Goal: Task Accomplishment & Management: Complete application form

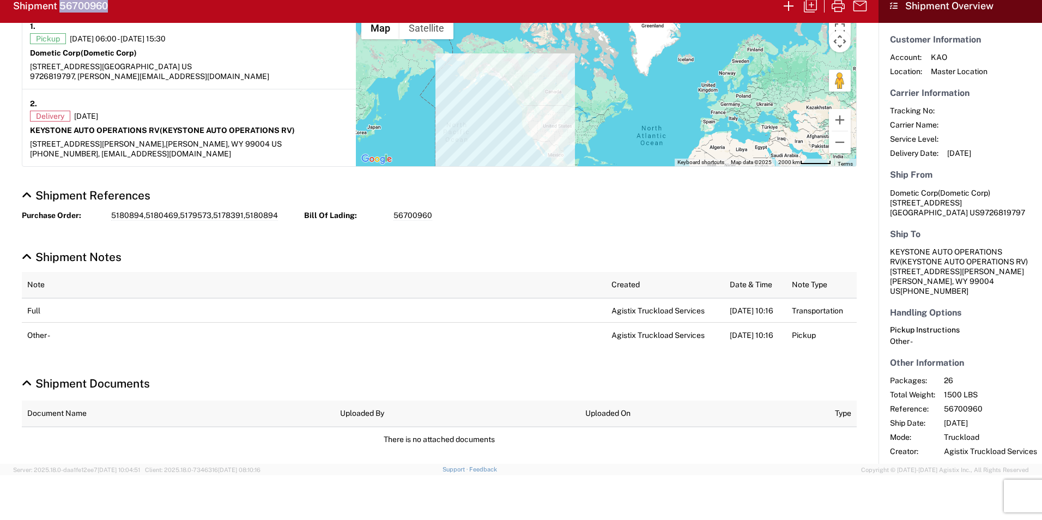
scroll to position [164, 0]
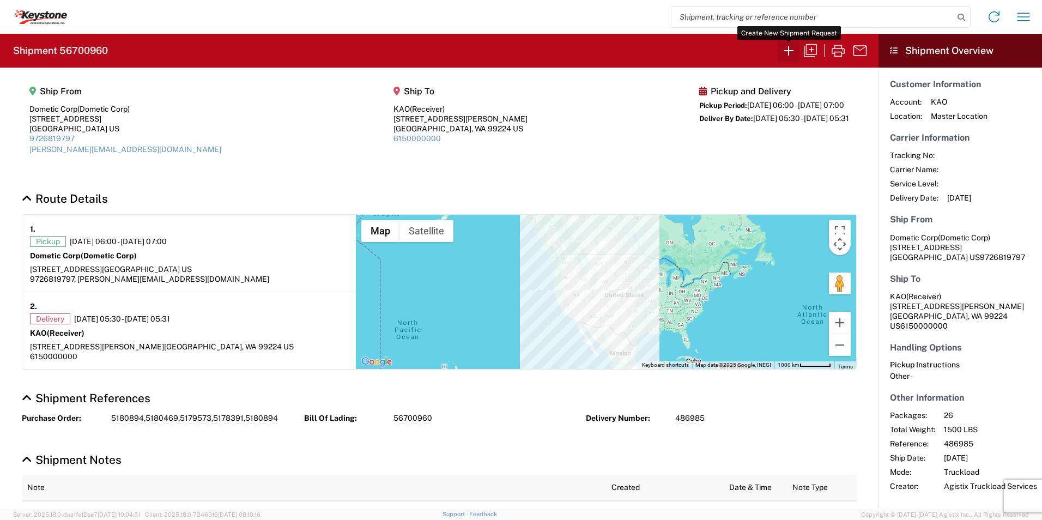
click at [787, 51] on icon "button" at bounding box center [788, 50] width 17 height 17
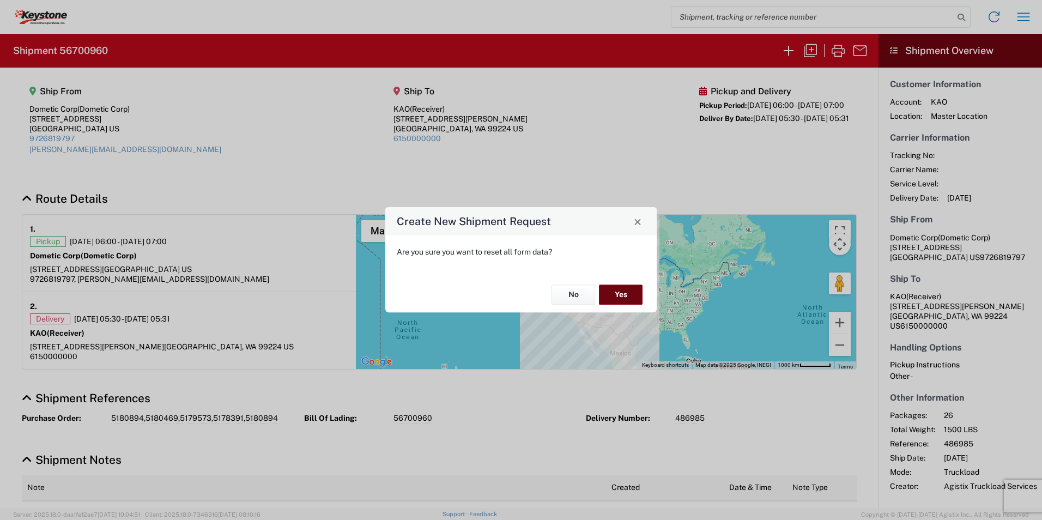
click at [609, 293] on button "Yes" at bounding box center [621, 295] width 44 height 20
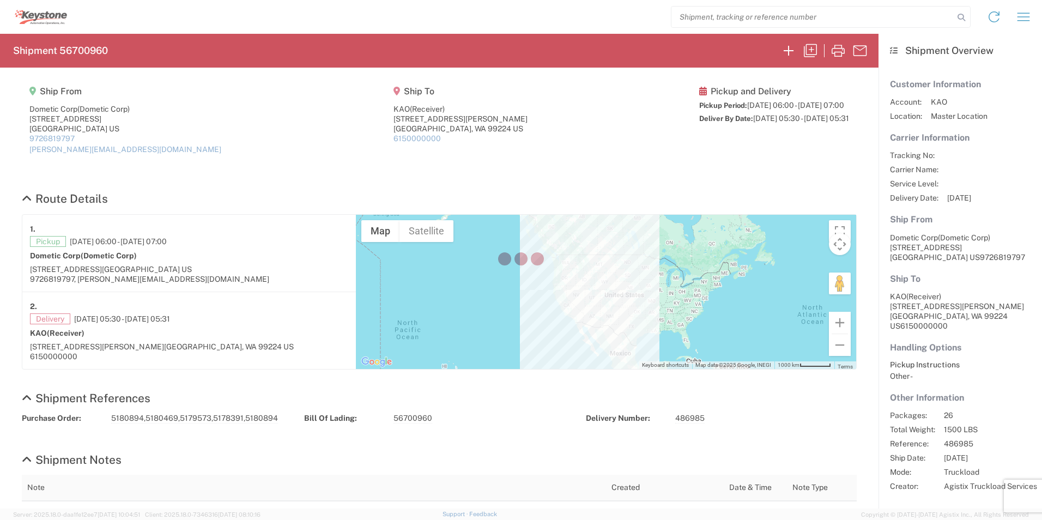
select select "FULL"
select select "LBS"
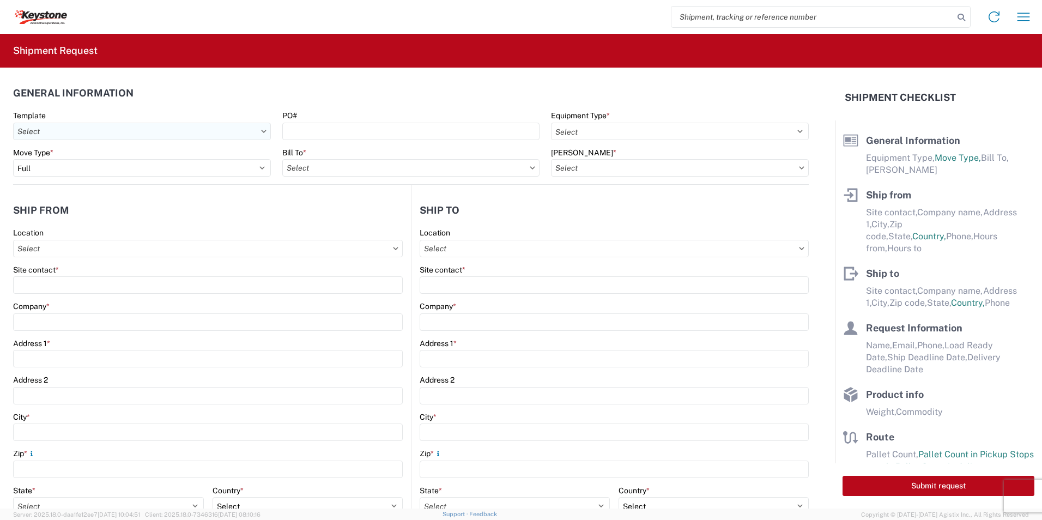
click at [110, 136] on input "Template" at bounding box center [142, 131] width 258 height 17
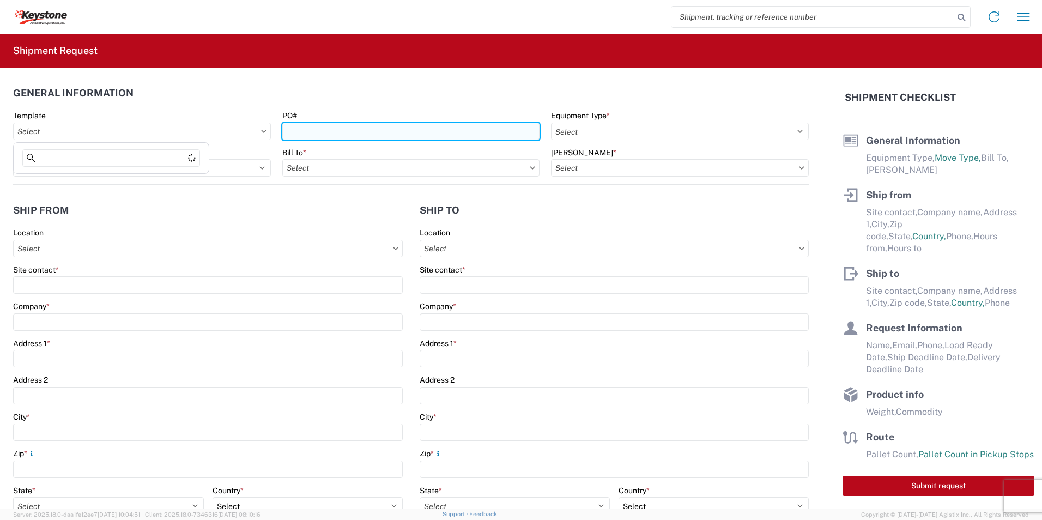
click at [310, 129] on input "PO#" at bounding box center [411, 131] width 258 height 17
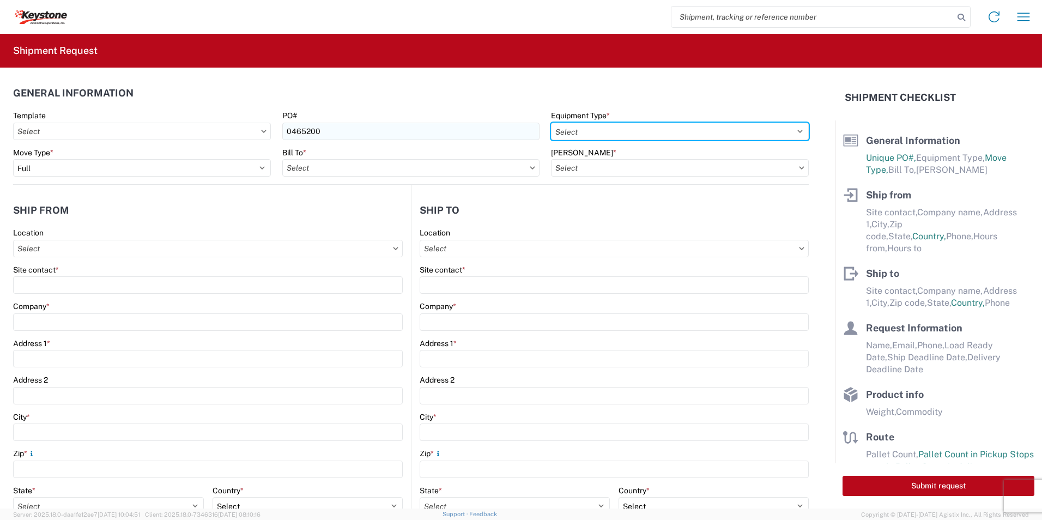
drag, startPoint x: 577, startPoint y: 134, endPoint x: 530, endPoint y: 138, distance: 47.1
click at [577, 134] on select "Select 53’ Dry Van Flatbed Dropdeck (van) Lowboy (flatbed) Rail" at bounding box center [680, 131] width 258 height 17
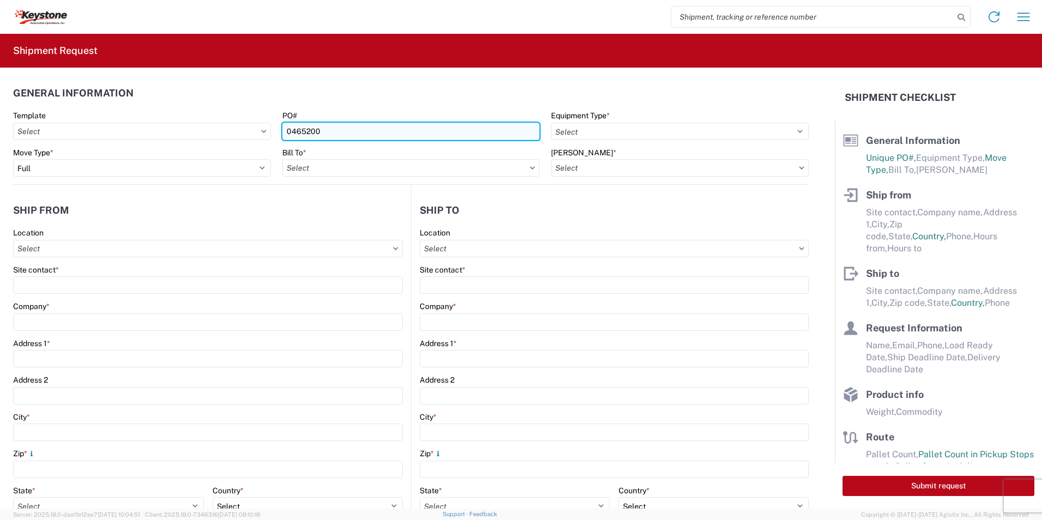
click at [351, 135] on input "0465200" at bounding box center [411, 131] width 258 height 17
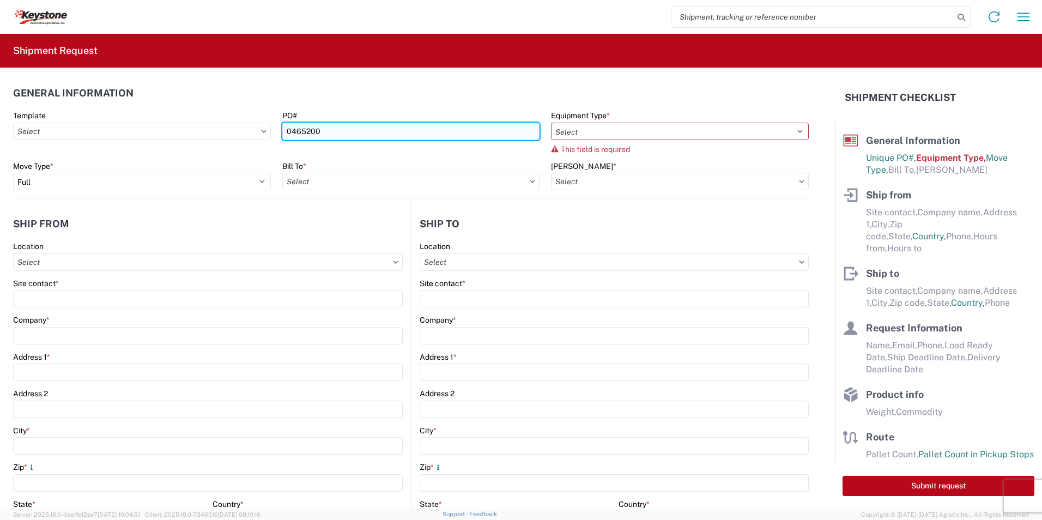
click at [305, 128] on input "0465200" at bounding box center [411, 131] width 258 height 17
paste input "4496475"
click at [328, 128] on input "4496475" at bounding box center [411, 131] width 258 height 17
paste input "4496475"
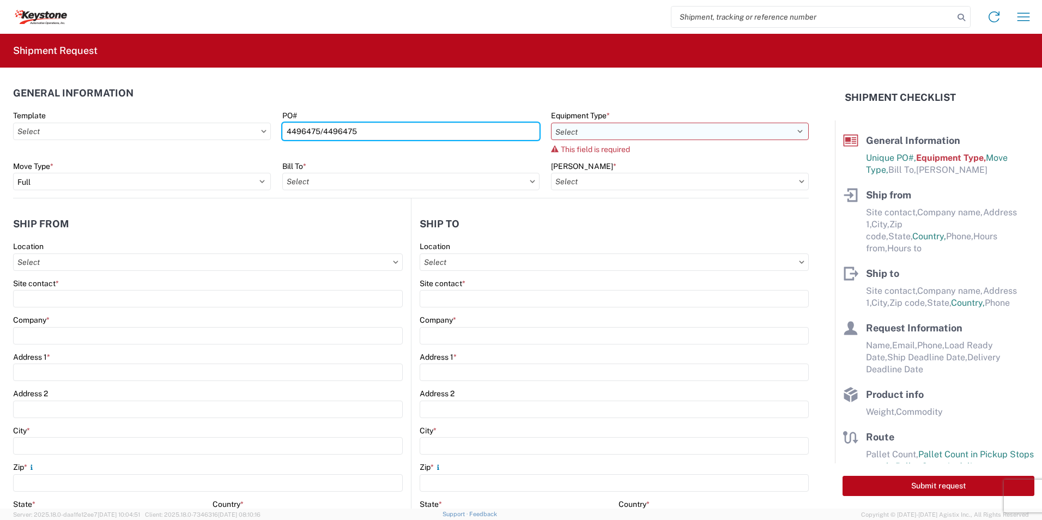
type input "4496475/4496475"
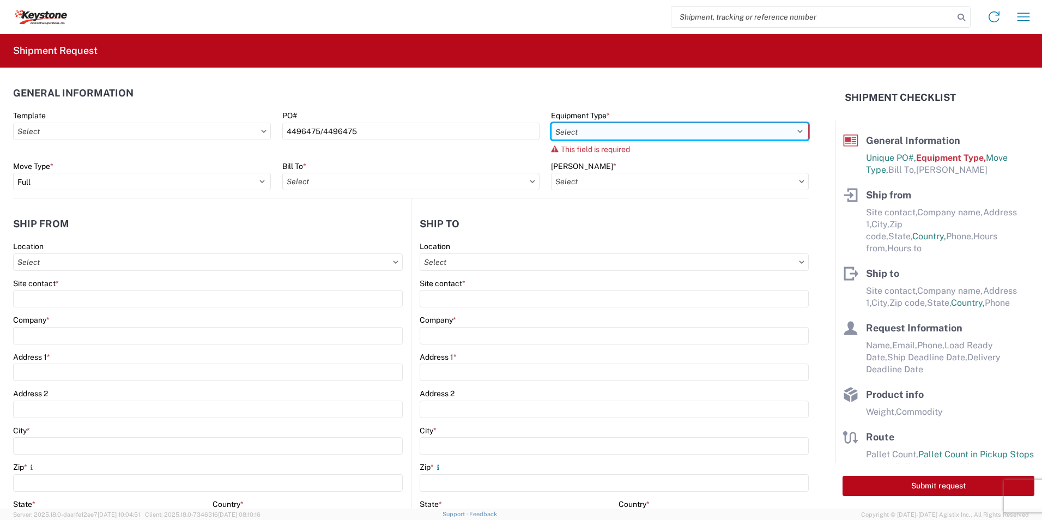
drag, startPoint x: 787, startPoint y: 129, endPoint x: 777, endPoint y: 134, distance: 11.0
click at [787, 129] on select "Select 53’ Dry Van Flatbed Dropdeck (van) Lowboy (flatbed) Rail" at bounding box center [680, 131] width 258 height 17
select select "STDV"
click at [551, 123] on select "Select 53’ Dry Van Flatbed Dropdeck (van) Lowboy (flatbed) Rail" at bounding box center [680, 131] width 258 height 17
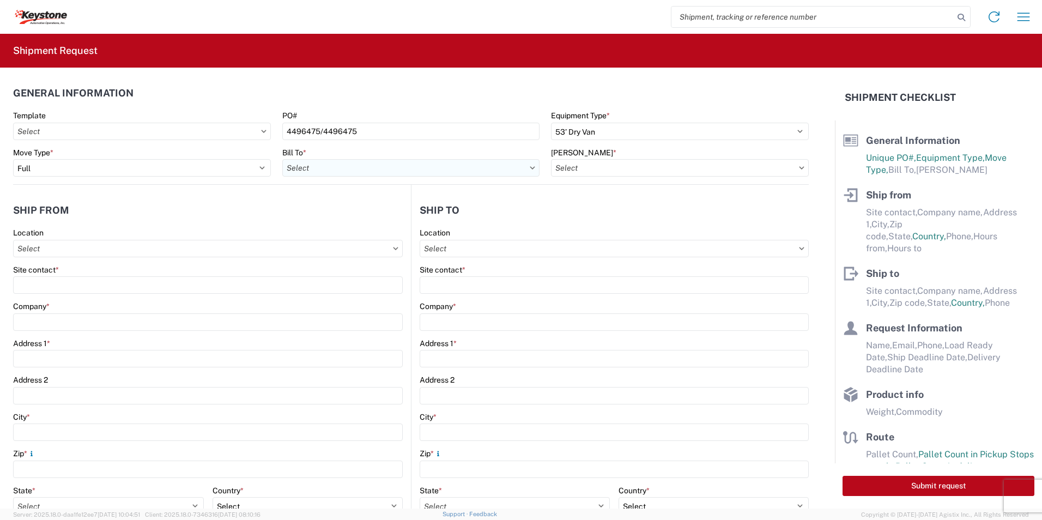
click at [320, 166] on input "Bill To *" at bounding box center [411, 167] width 258 height 17
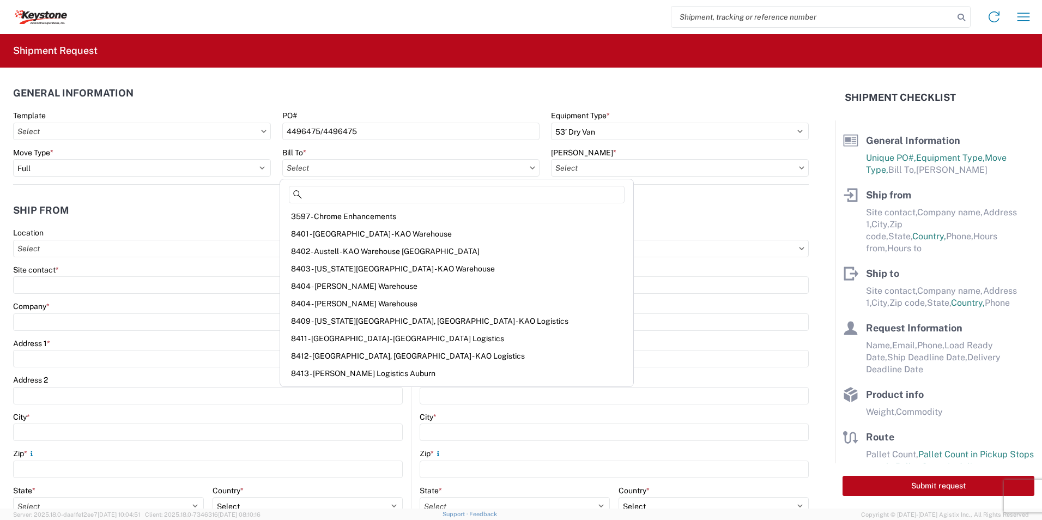
click at [433, 96] on header "General Information" at bounding box center [411, 93] width 796 height 25
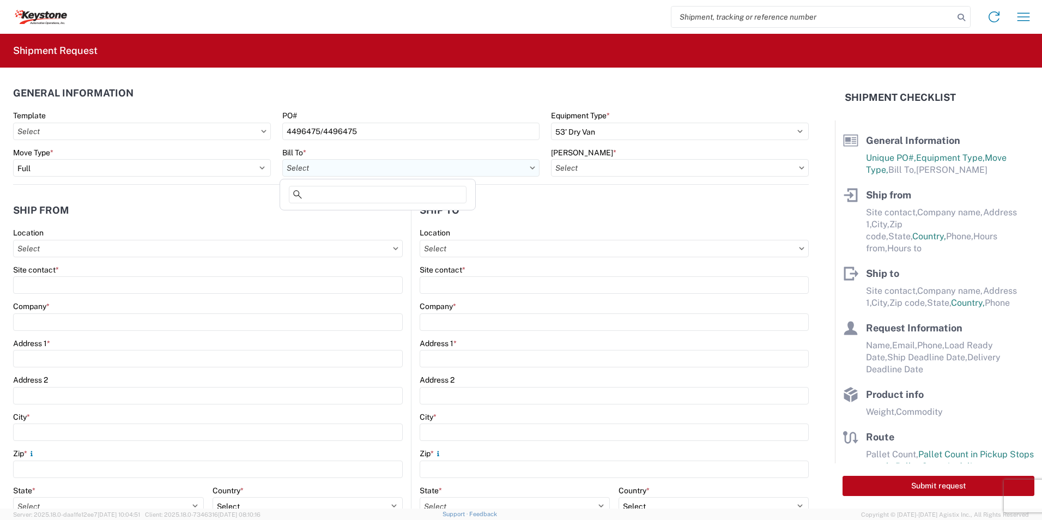
click at [310, 167] on input "Bill To *" at bounding box center [411, 167] width 258 height 17
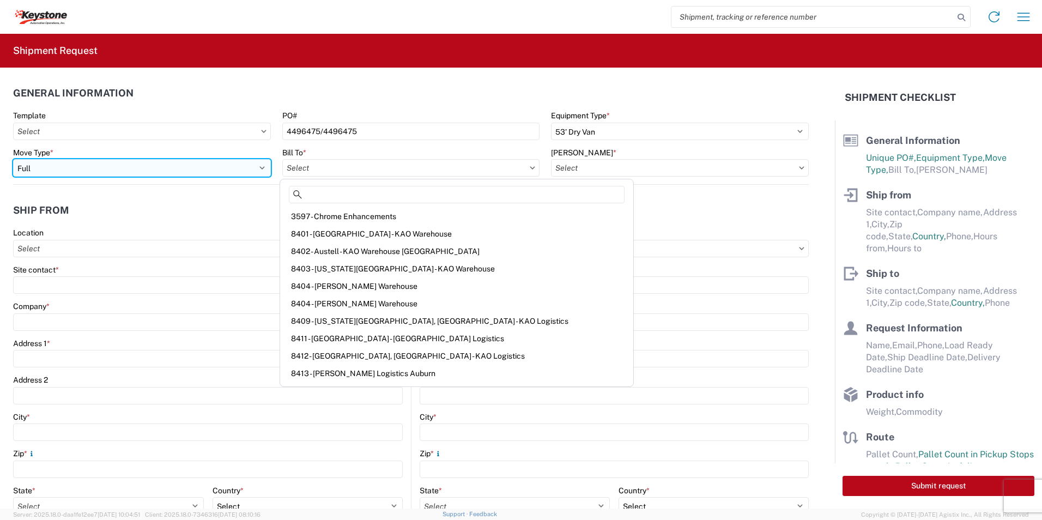
click at [85, 168] on select "Select Full Partial TL" at bounding box center [142, 167] width 258 height 17
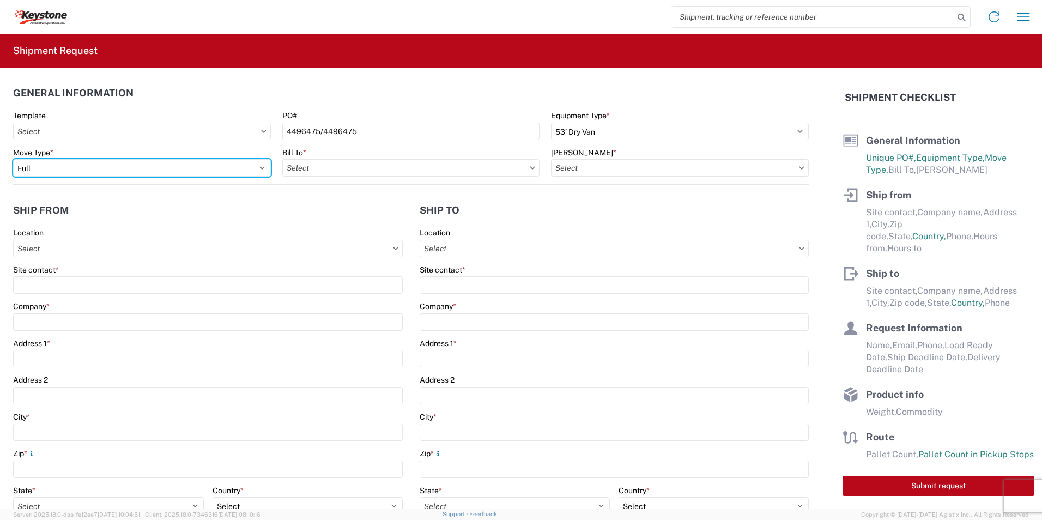
click at [13, 159] on select "Select Full Partial TL" at bounding box center [142, 167] width 258 height 17
click at [128, 249] on input "Location" at bounding box center [208, 248] width 390 height 17
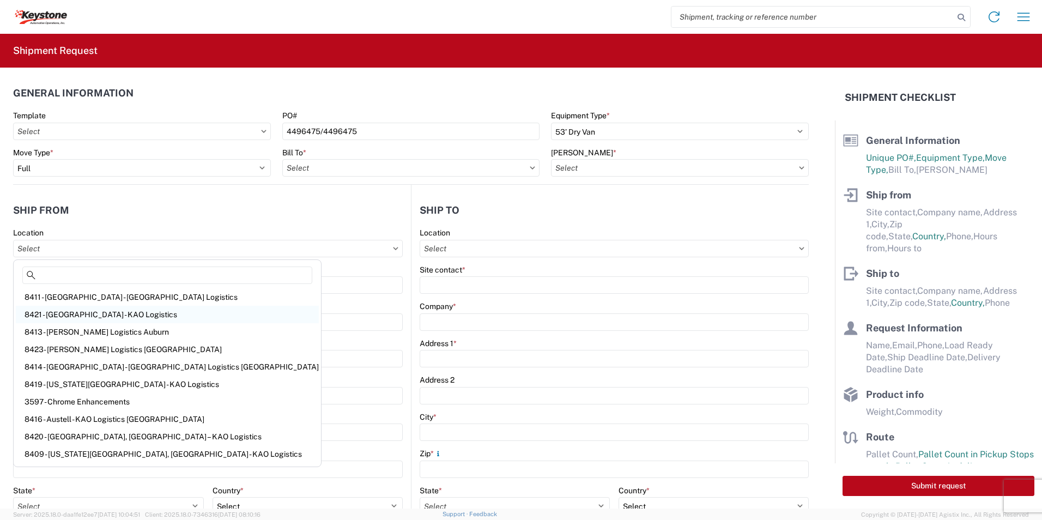
click at [34, 315] on div "8421 - [GEOGRAPHIC_DATA] - KAO Logistics" at bounding box center [167, 314] width 303 height 17
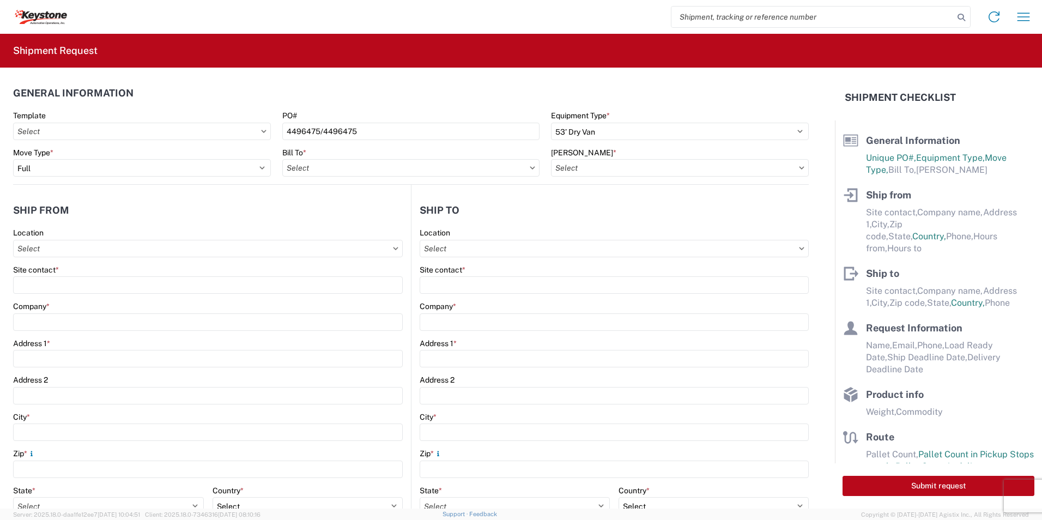
type input "8421 - [GEOGRAPHIC_DATA] - KAO Logistics"
type input "KAO"
type input "[STREET_ADDRESS]"
type input "[GEOGRAPHIC_DATA]"
type input "80221"
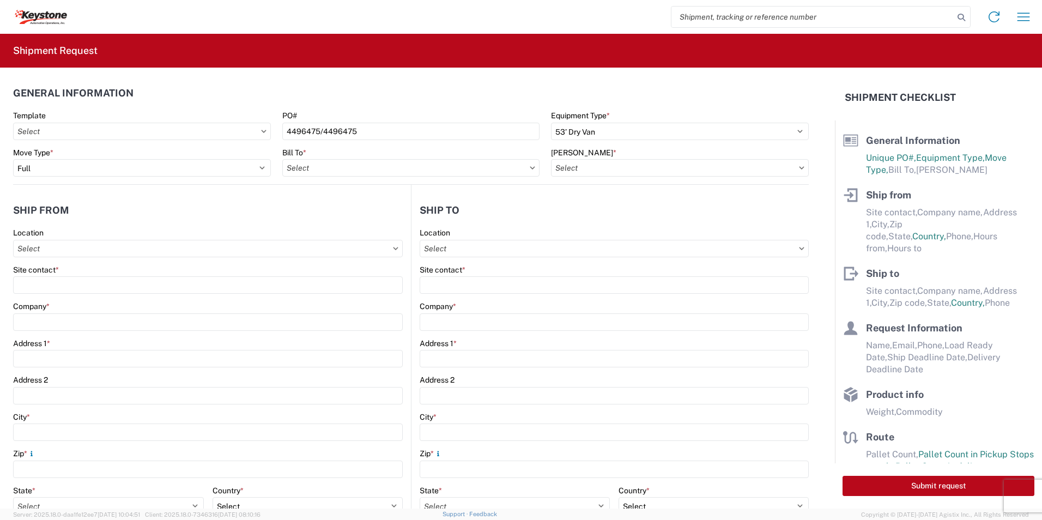
select select "CO"
select select "US"
type input "07:00"
type input "17:00"
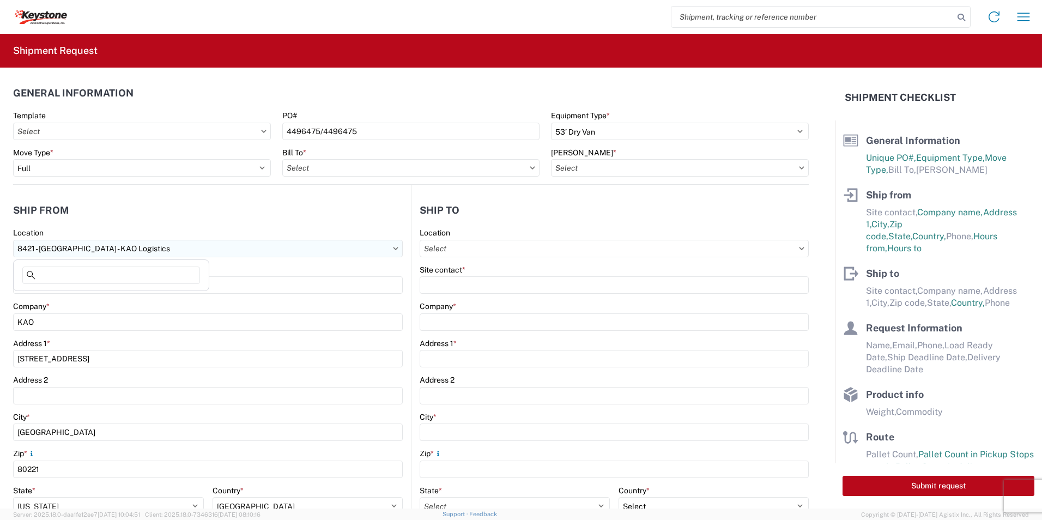
click at [136, 248] on input "8421 - [GEOGRAPHIC_DATA] - KAO Logistics" at bounding box center [208, 248] width 390 height 17
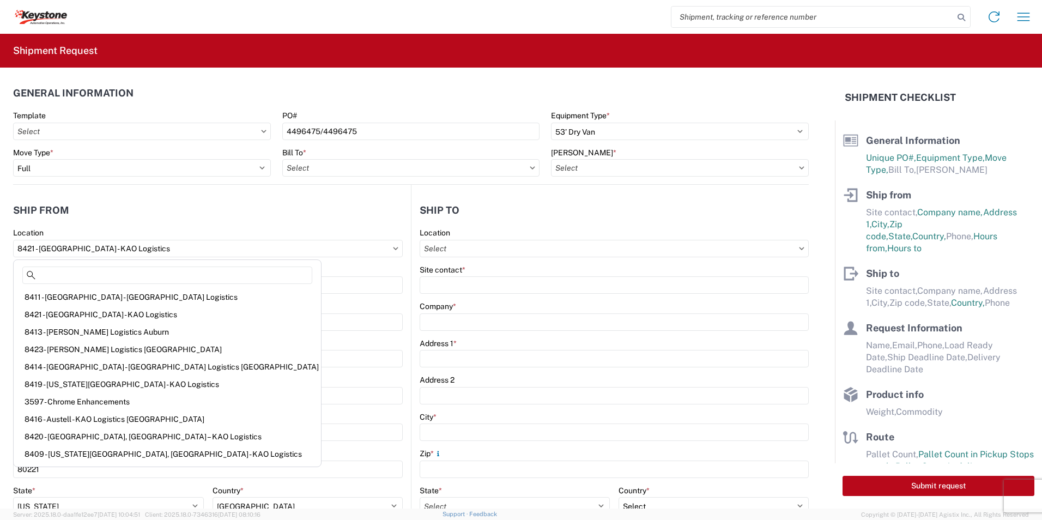
drag, startPoint x: 174, startPoint y: 256, endPoint x: -176, endPoint y: 211, distance: 353.4
click at [0, 211] on html "Home Shipment request Shipment tracking Shipment Request General Information Te…" at bounding box center [521, 260] width 1042 height 520
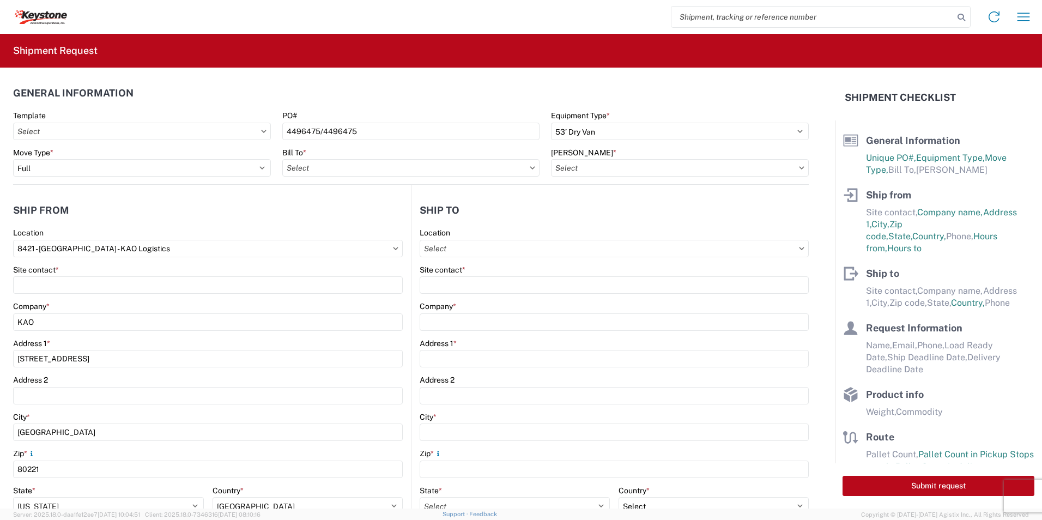
click at [393, 247] on icon at bounding box center [395, 248] width 5 height 3
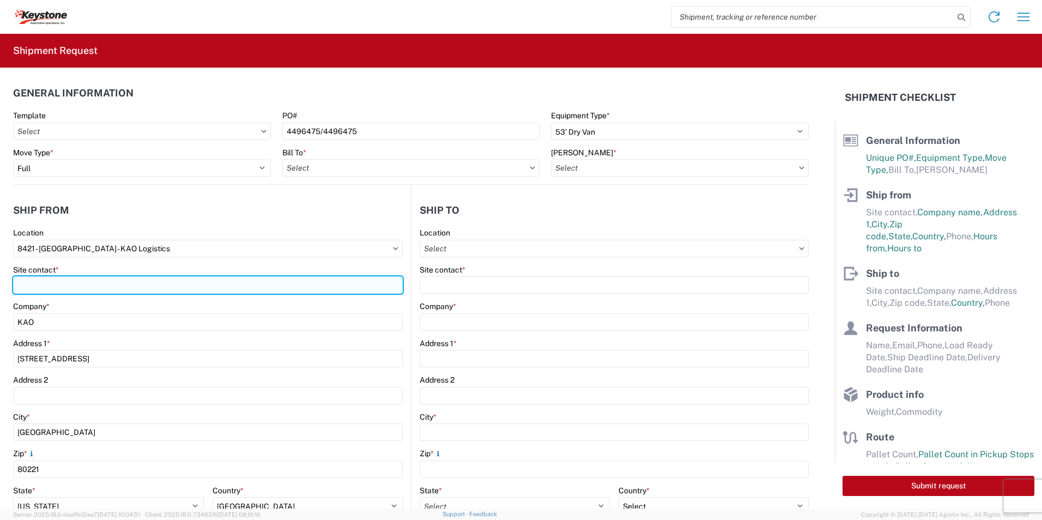
click at [140, 276] on input "Site contact *" at bounding box center [208, 284] width 390 height 17
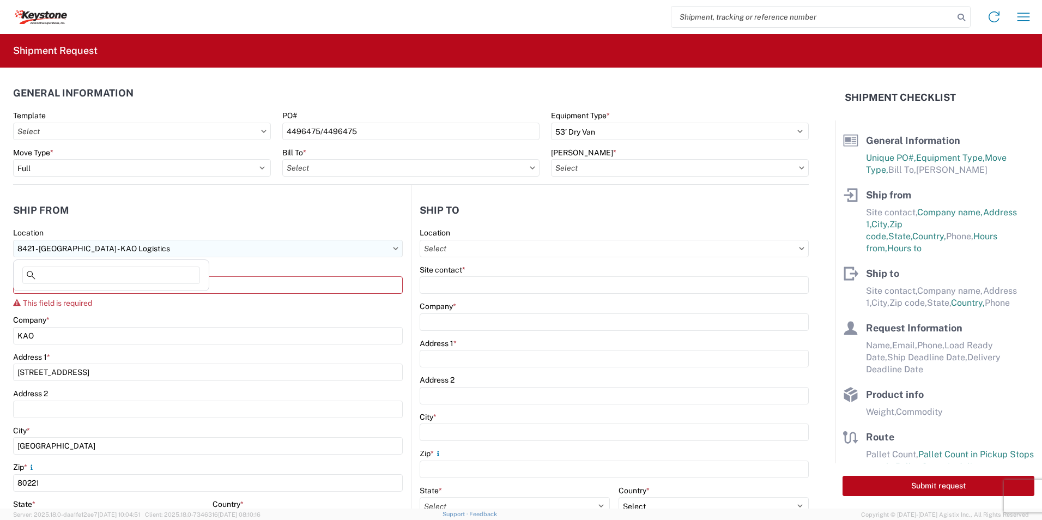
click at [138, 250] on input "8421 - [GEOGRAPHIC_DATA] - KAO Logistics" at bounding box center [208, 248] width 390 height 17
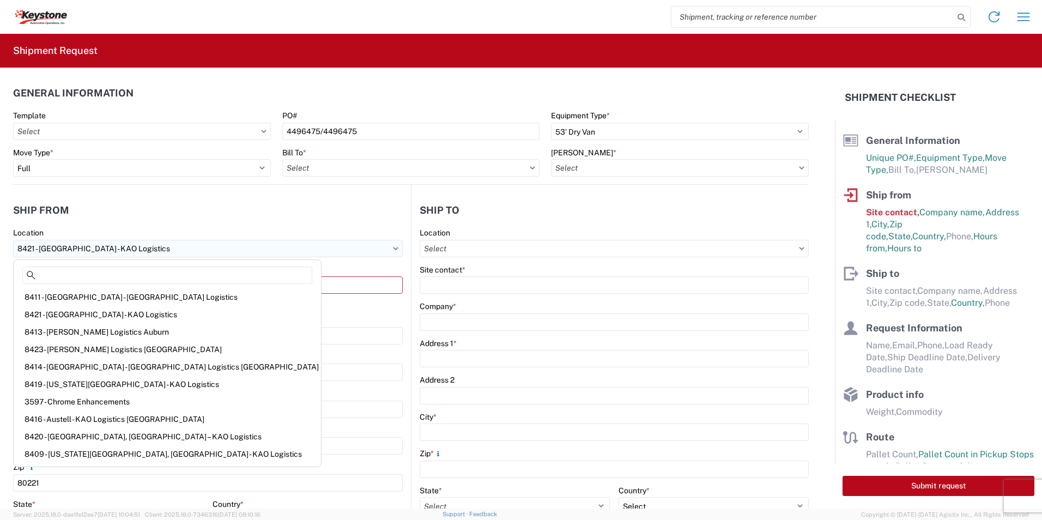
click at [396, 251] on input "8421 - [GEOGRAPHIC_DATA] - KAO Logistics" at bounding box center [208, 248] width 390 height 17
click at [393, 247] on icon at bounding box center [395, 248] width 5 height 3
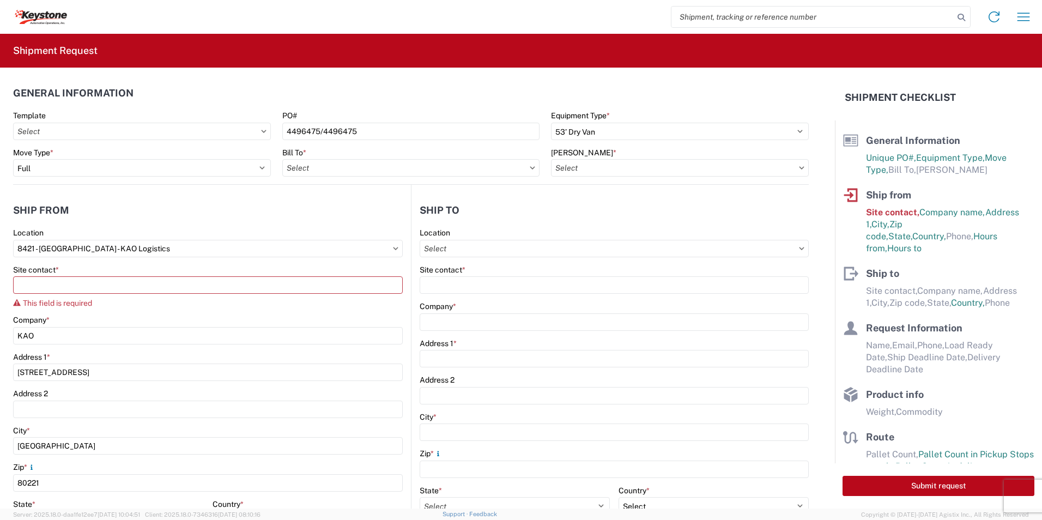
click at [393, 247] on icon at bounding box center [395, 248] width 5 height 3
click at [269, 247] on input "8421 - [GEOGRAPHIC_DATA] - KAO Logistics" at bounding box center [208, 248] width 390 height 17
drag, startPoint x: 257, startPoint y: 247, endPoint x: -264, endPoint y: 234, distance: 521.3
click at [0, 234] on html "Home Shipment request Shipment tracking Shipment Request General Information Te…" at bounding box center [521, 260] width 1042 height 520
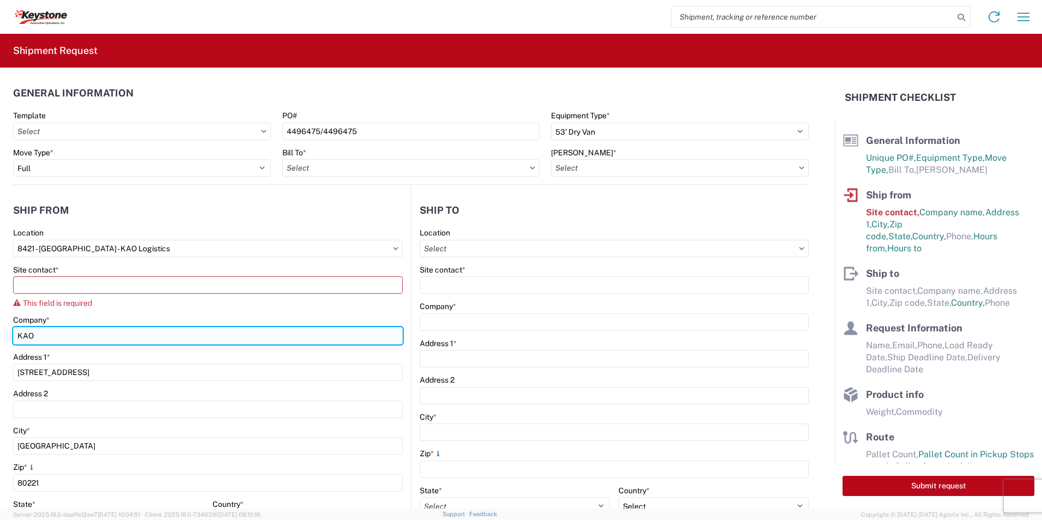
click at [43, 337] on input "KAO" at bounding box center [208, 335] width 390 height 17
drag, startPoint x: 34, startPoint y: 334, endPoint x: -106, endPoint y: 331, distance: 139.6
click at [0, 331] on html "Home Shipment request Shipment tracking Shipment Request General Information Te…" at bounding box center [521, 260] width 1042 height 520
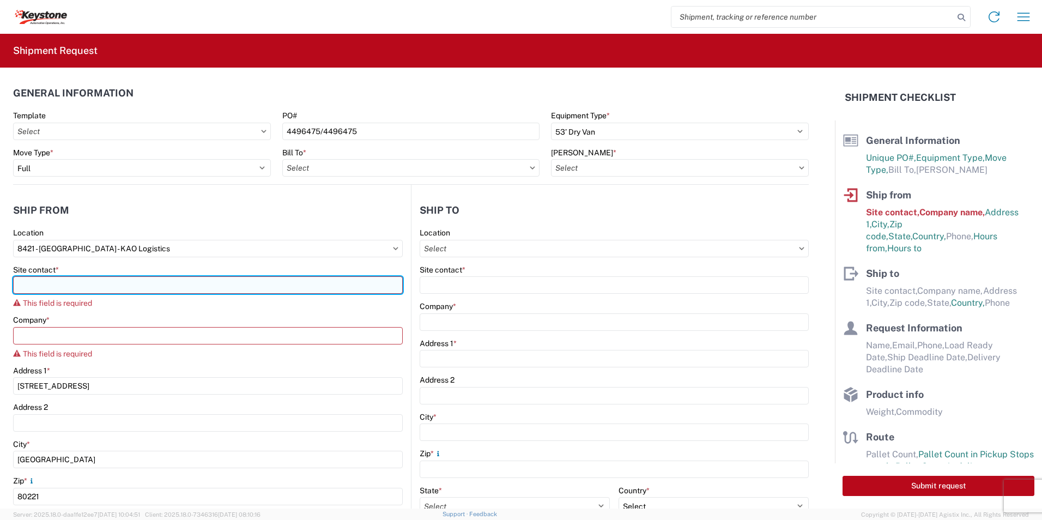
click at [97, 281] on input "Site contact *" at bounding box center [208, 284] width 390 height 17
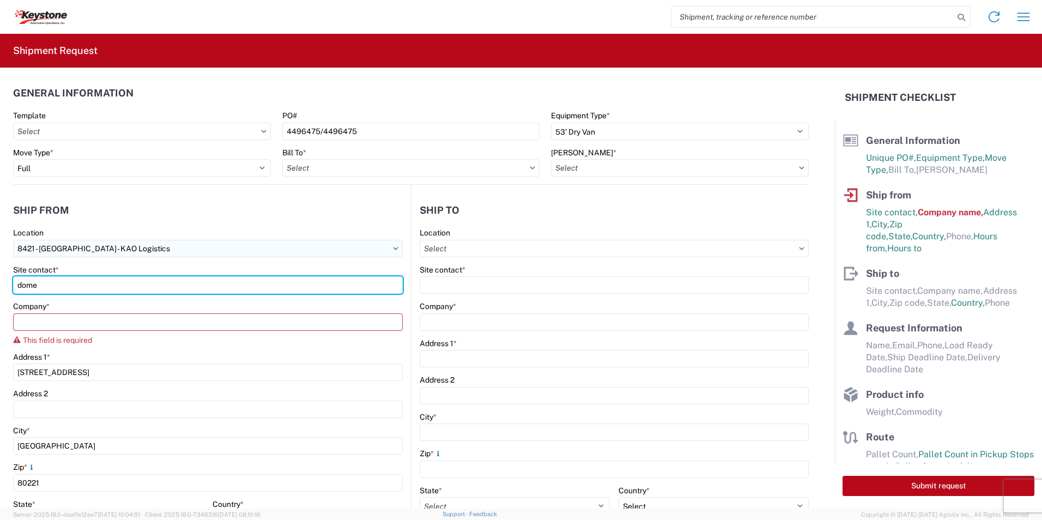
type input "dome"
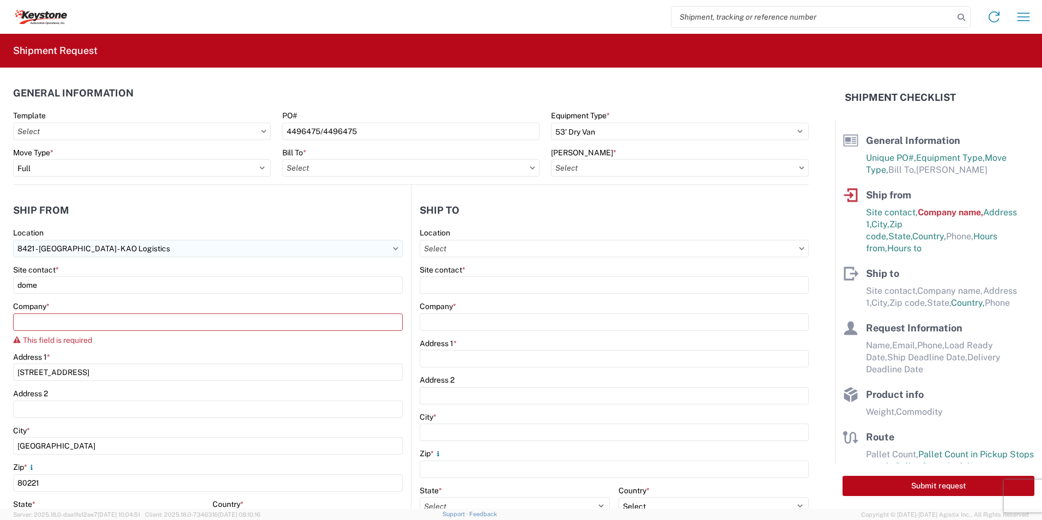
click at [108, 249] on input "8421 - [GEOGRAPHIC_DATA] - KAO Logistics" at bounding box center [208, 248] width 390 height 17
click at [131, 248] on input "8421 - [GEOGRAPHIC_DATA] - KAO Logistics" at bounding box center [208, 248] width 390 height 17
drag, startPoint x: 131, startPoint y: 248, endPoint x: 227, endPoint y: 253, distance: 96.6
click at [131, 247] on input "8421 - [GEOGRAPHIC_DATA] - KAO Logistics" at bounding box center [208, 248] width 390 height 17
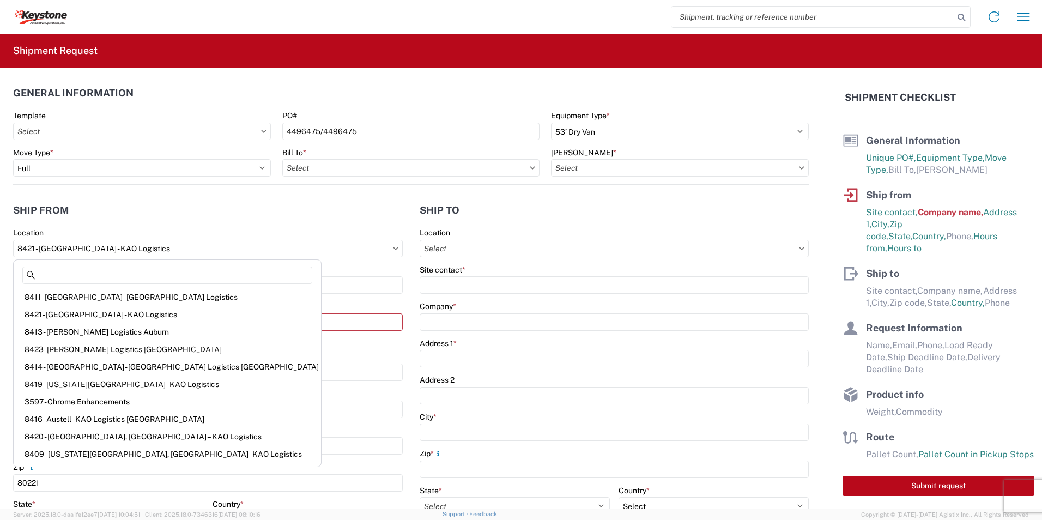
click at [130, 286] on div at bounding box center [167, 278] width 303 height 22
click at [69, 286] on div at bounding box center [167, 278] width 303 height 22
